Goal: Transaction & Acquisition: Book appointment/travel/reservation

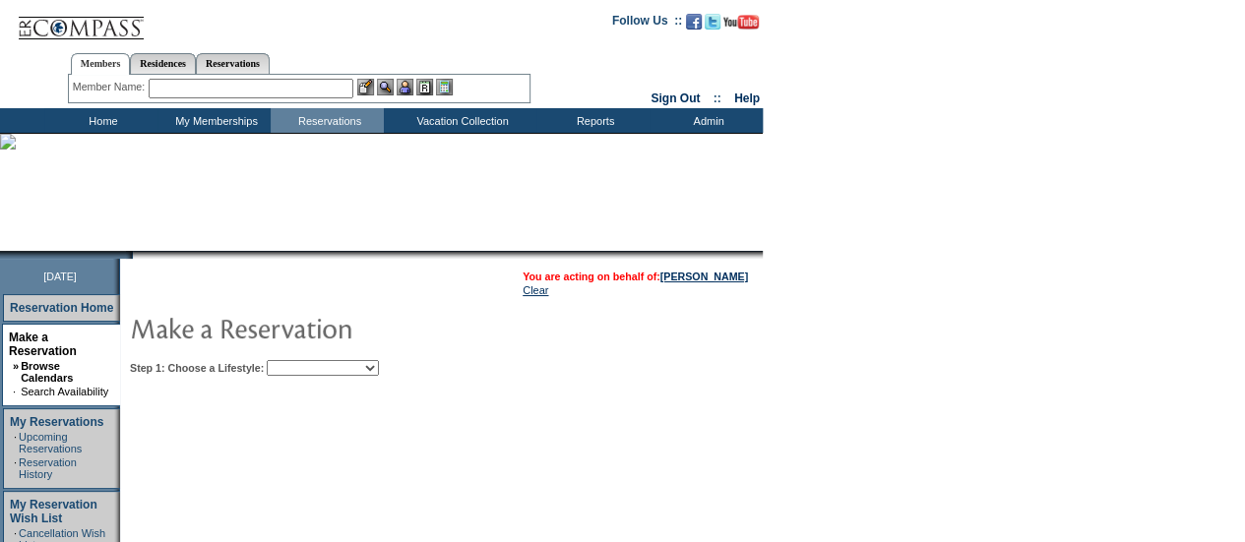
click at [379, 366] on select "Beach Leisure Metropolitan Mountain OIAL for Adventure OIAL for Couples OIAL fo…" at bounding box center [323, 368] width 112 height 16
select select "Metropolitan"
click at [300, 360] on select "Beach Leisure Metropolitan Mountain OIAL for Adventure OIAL for Couples OIAL fo…" at bounding box center [323, 368] width 112 height 16
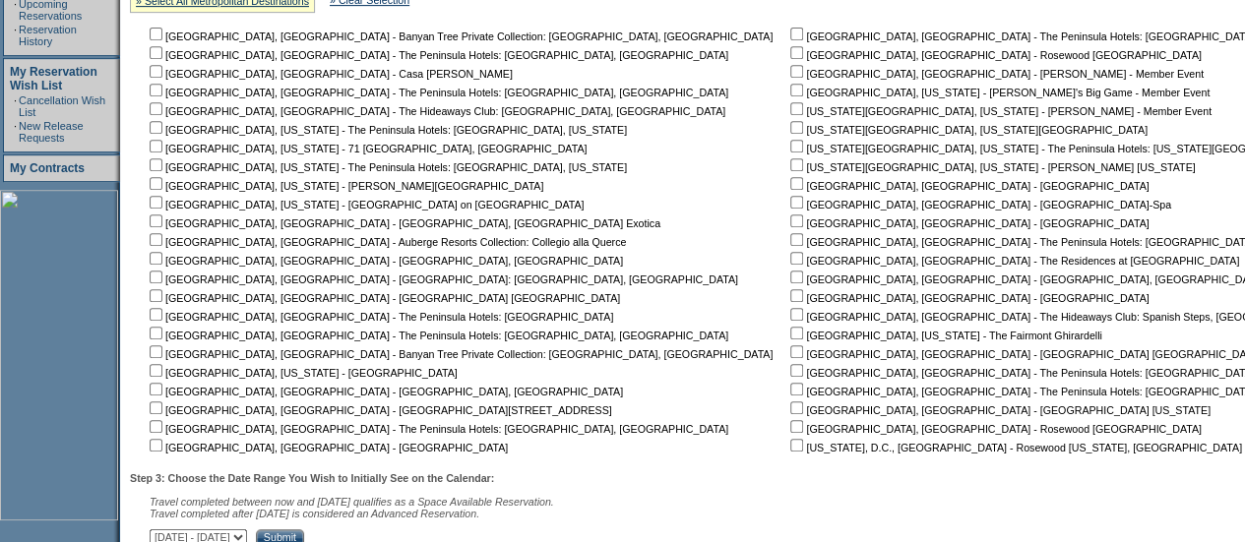
scroll to position [436, 0]
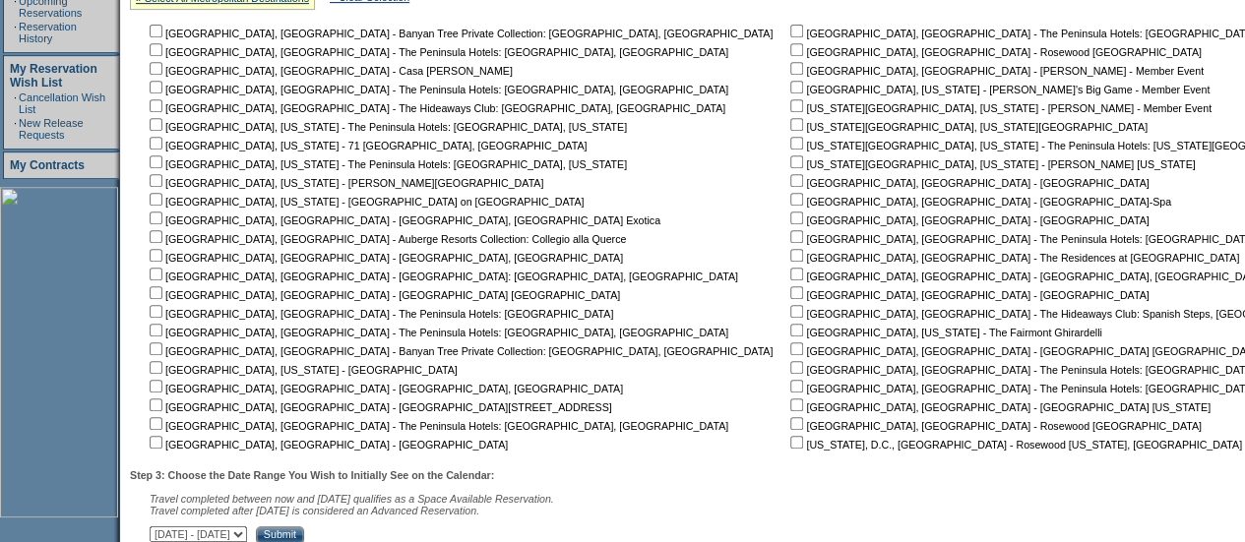
click at [162, 186] on input "checkbox" at bounding box center [156, 180] width 13 height 13
checkbox input "true"
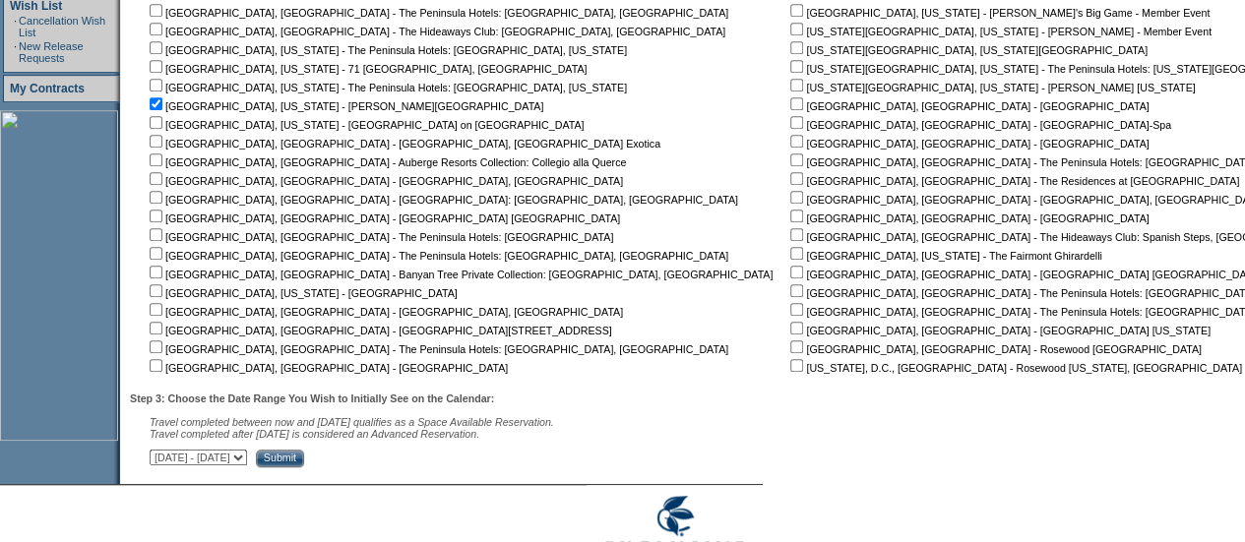
click at [247, 466] on select "September 30, 2025 - November 14, 2025 November 15, 2025 - December 29, 2025 De…" at bounding box center [198, 458] width 97 height 16
select select "11/15/2025|12/29/2025"
click at [159, 454] on select "September 30, 2025 - November 14, 2025 November 15, 2025 - December 29, 2025 De…" at bounding box center [198, 458] width 97 height 16
click at [304, 468] on input "Submit" at bounding box center [280, 459] width 48 height 18
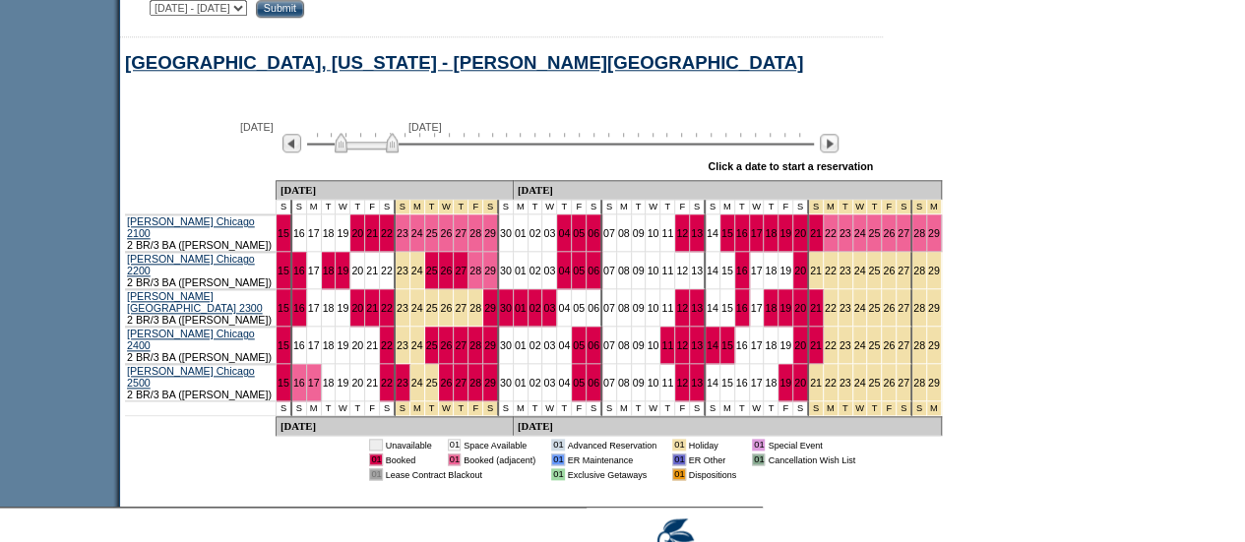
scroll to position [965, 0]
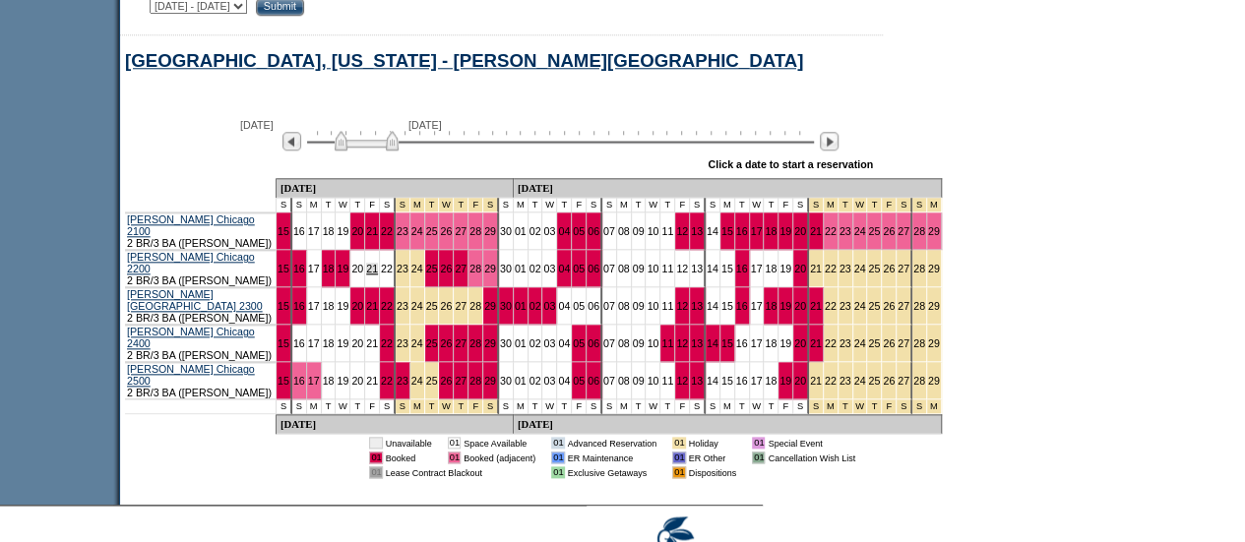
click at [368, 269] on link "21" at bounding box center [372, 269] width 12 height 12
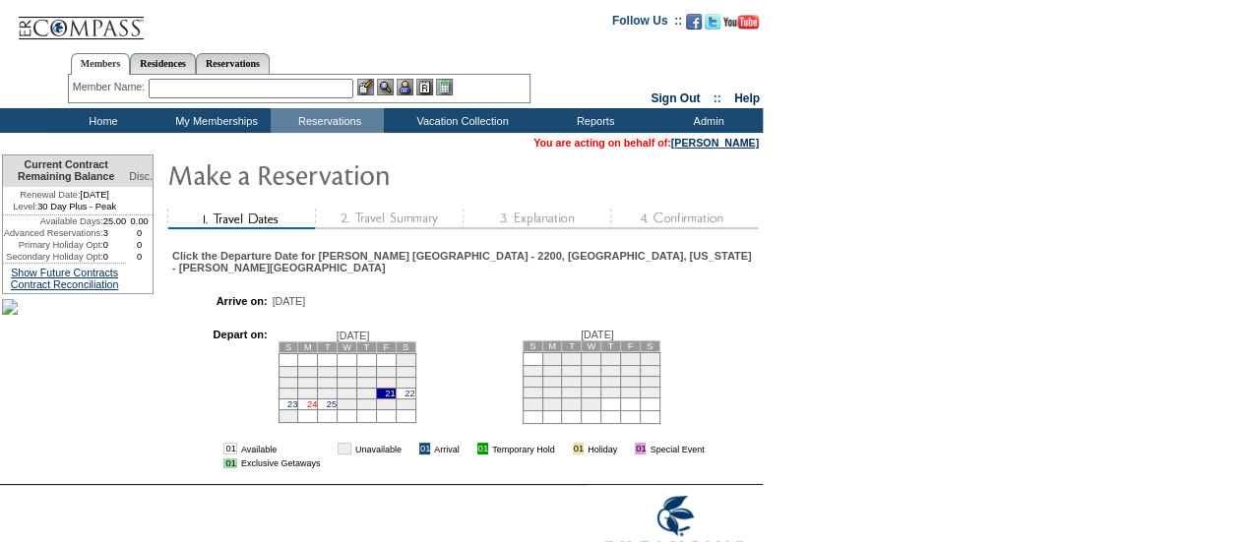
click at [317, 409] on link "24" at bounding box center [312, 405] width 10 height 10
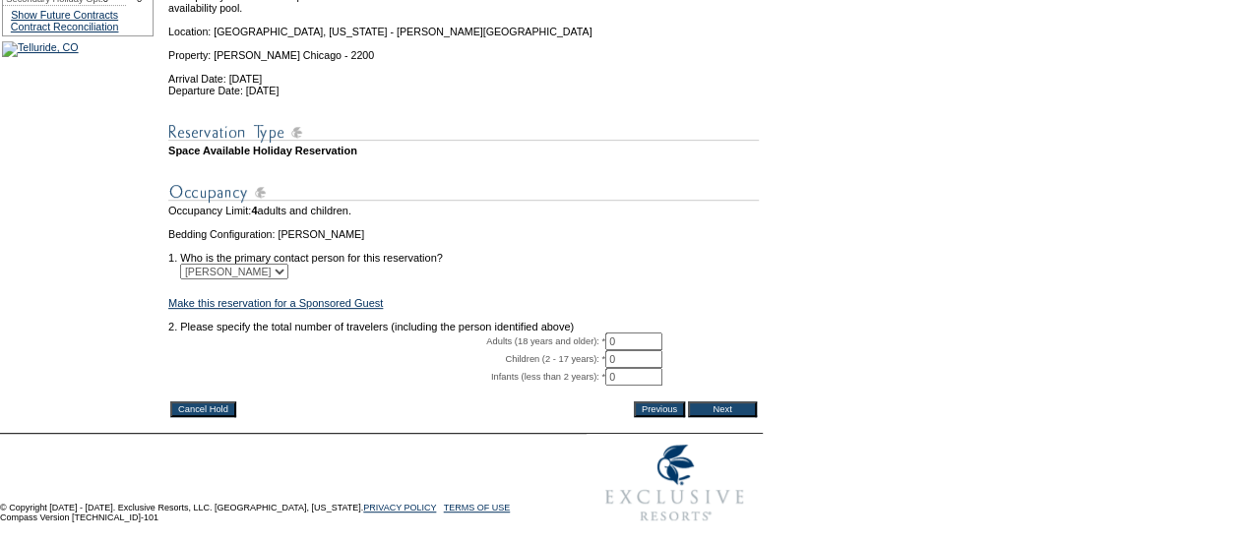
scroll to position [335, 0]
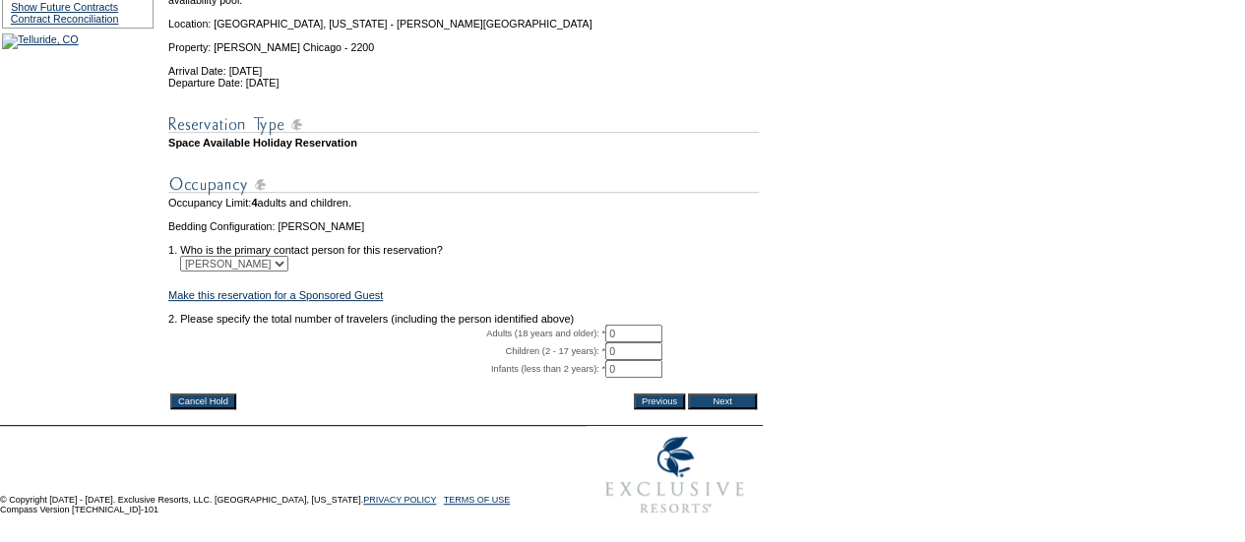
click at [632, 325] on input "0" at bounding box center [633, 334] width 57 height 18
type input "4"
click at [737, 394] on input "Next" at bounding box center [722, 402] width 69 height 16
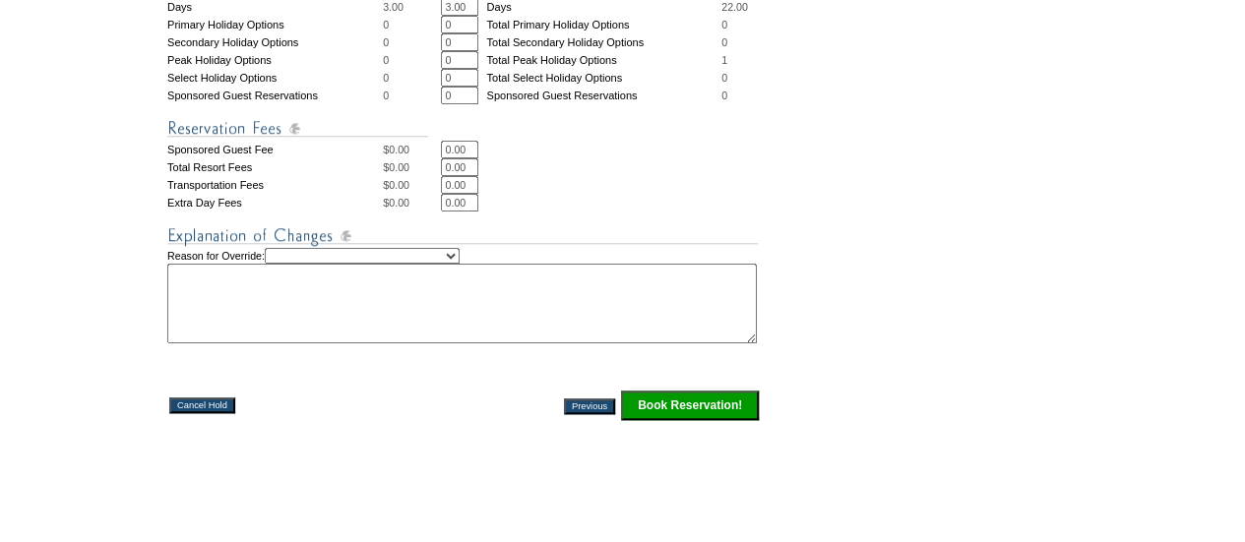
scroll to position [783, 0]
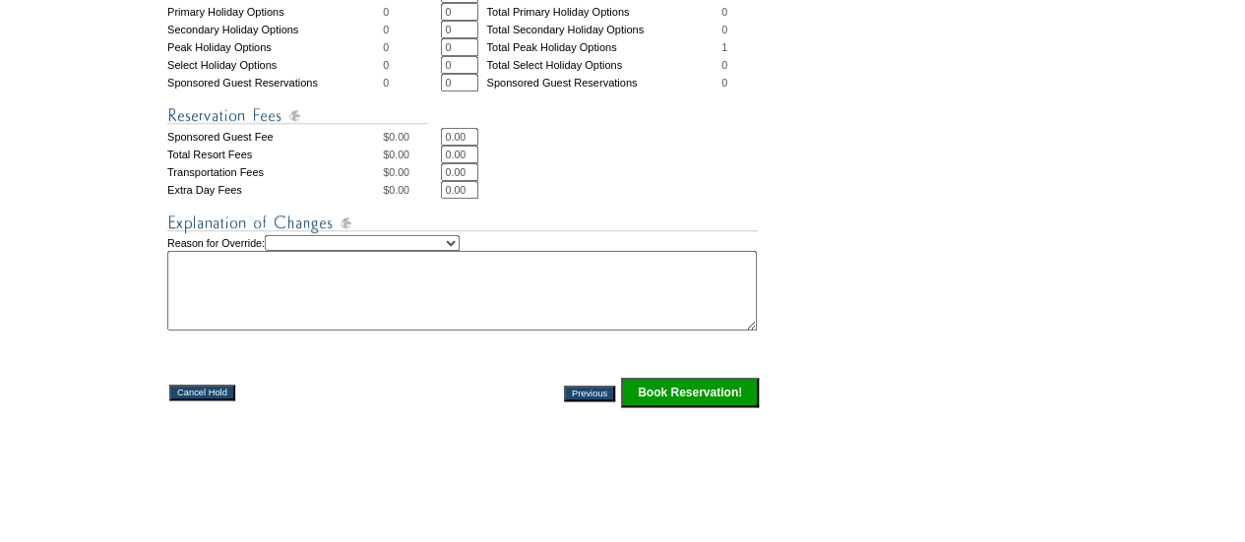
click at [460, 251] on select "Creating Continuous Stay Days Rebooked After Cancellation Editing Occupant Expe…" at bounding box center [362, 243] width 195 height 16
select select "1042"
click at [290, 251] on select "Creating Continuous Stay Days Rebooked After Cancellation Editing Occupant Expe…" at bounding box center [362, 243] width 195 height 16
click at [274, 302] on textarea at bounding box center [462, 291] width 590 height 80
type textarea "Will confirm later. [GEOGRAPHIC_DATA]."
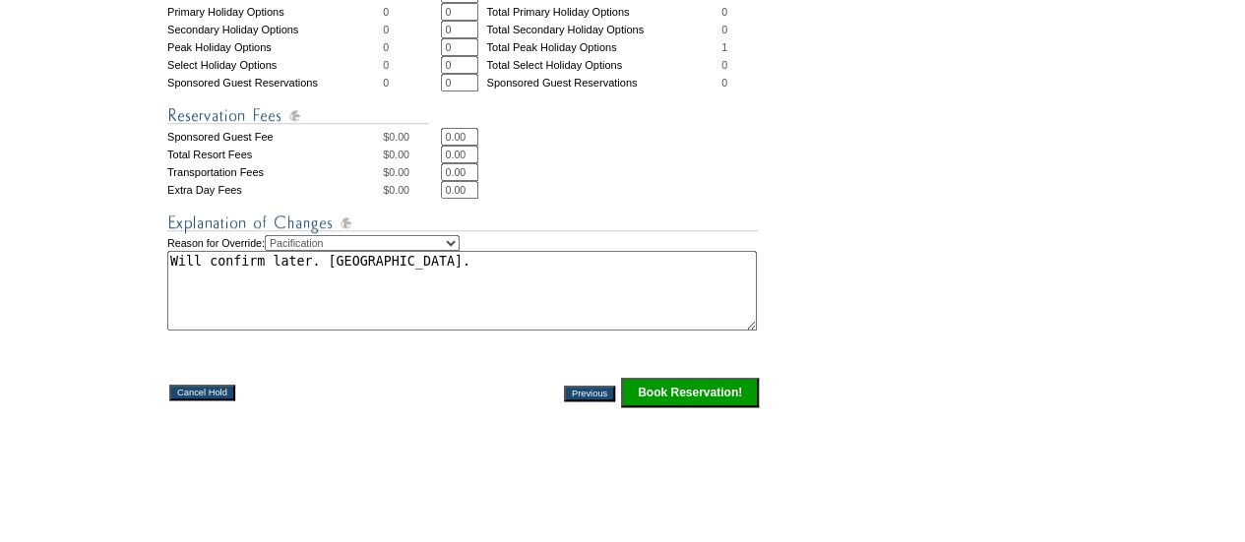
click at [663, 408] on input "Book Reservation!" at bounding box center [690, 393] width 138 height 30
